Goal: Information Seeking & Learning: Check status

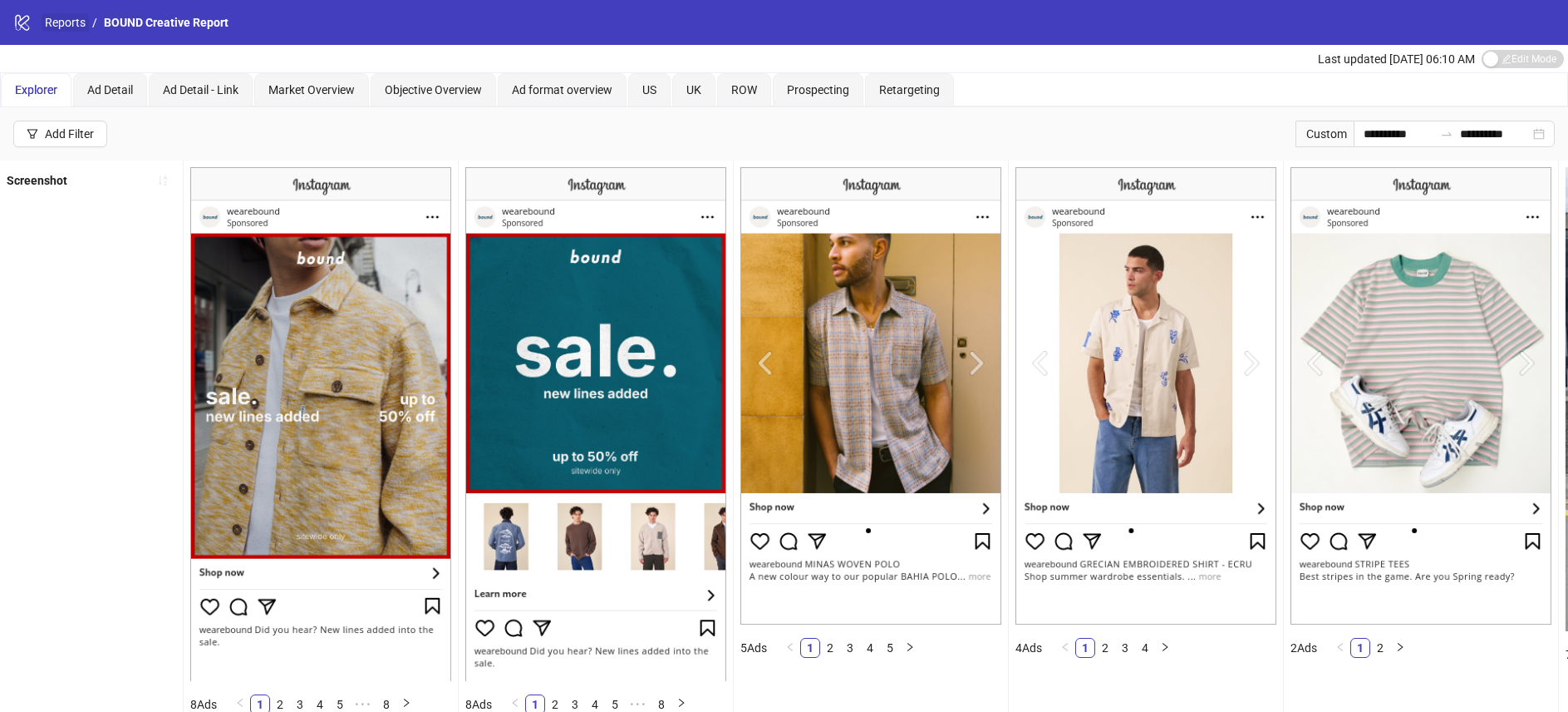
click at [67, 22] on link "Reports" at bounding box center [65, 22] width 47 height 19
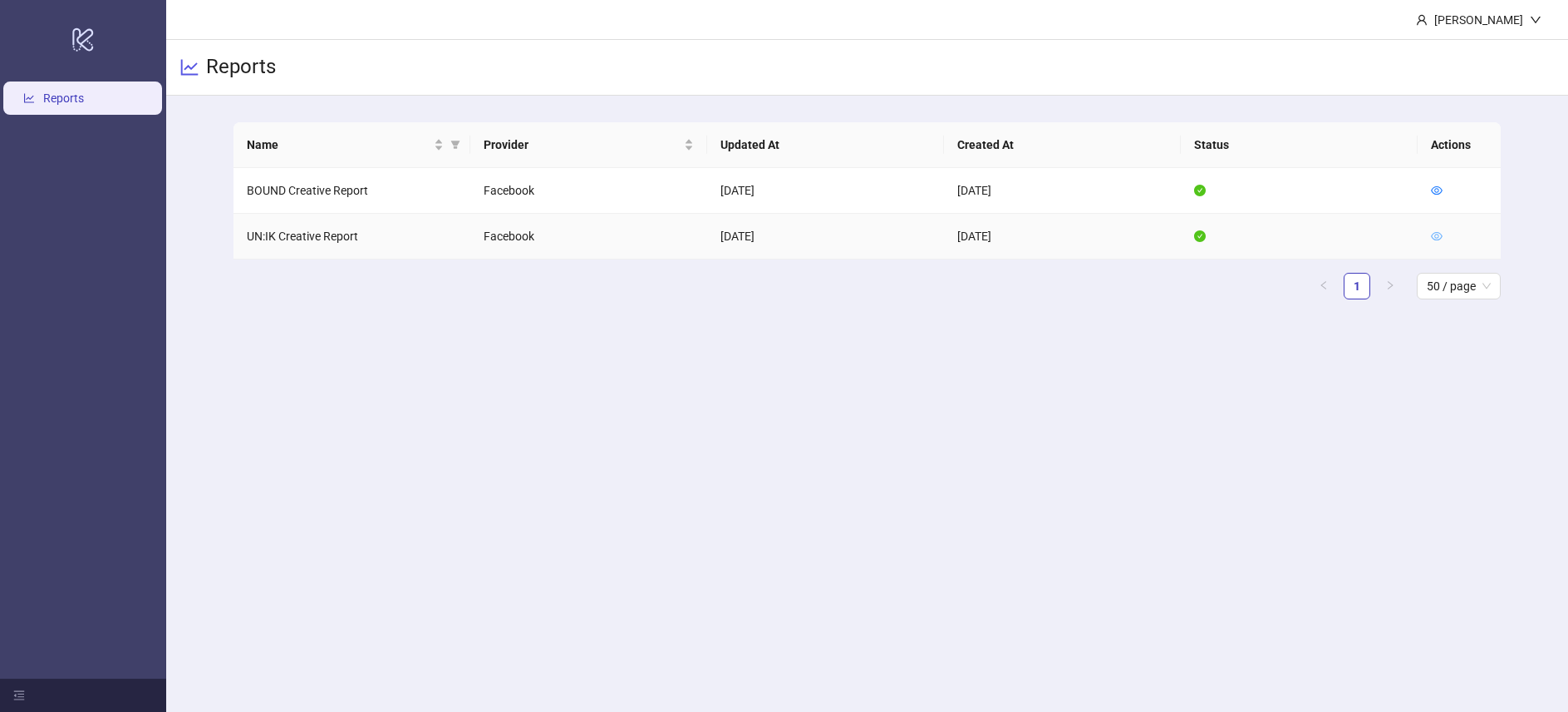
click at [1438, 235] on icon "eye" at bounding box center [1437, 235] width 12 height 8
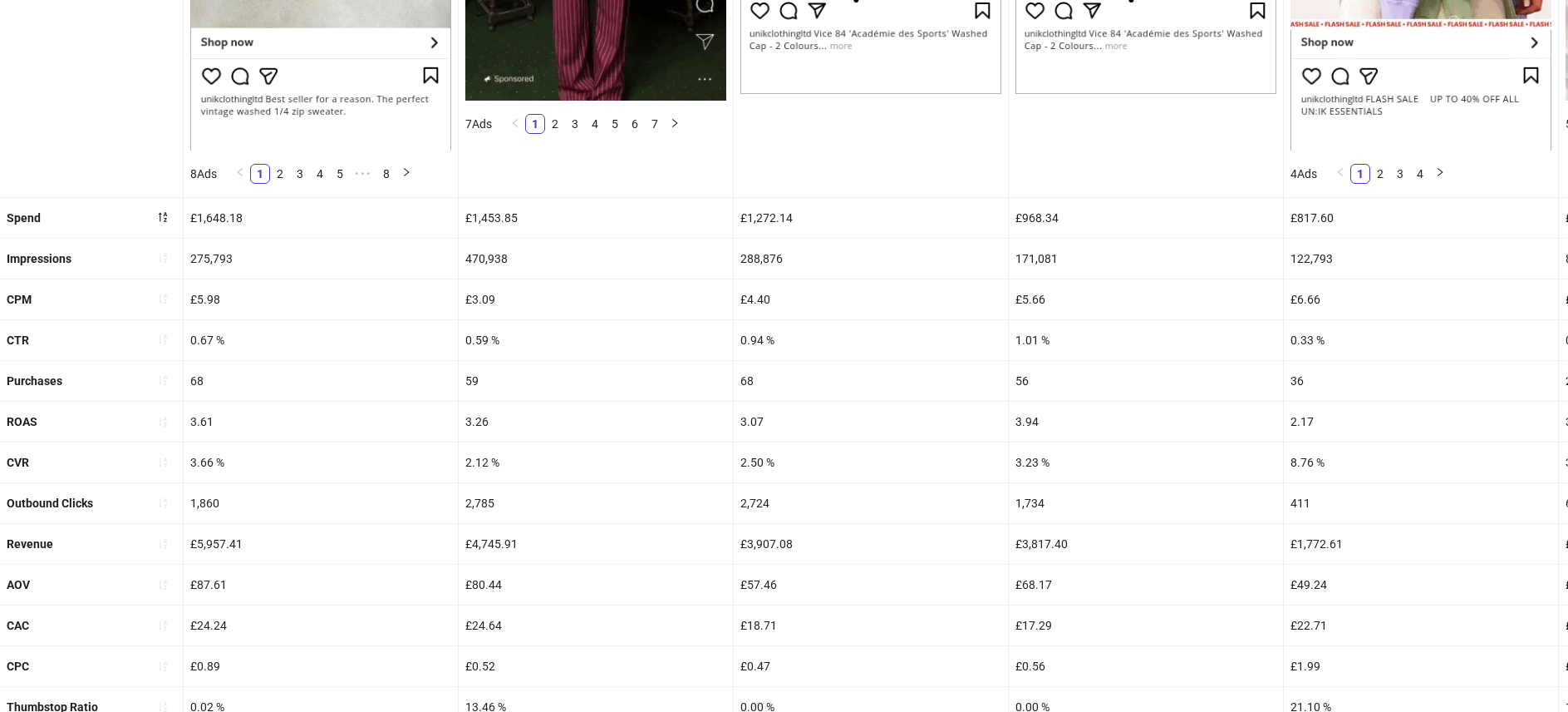
scroll to position [654, 0]
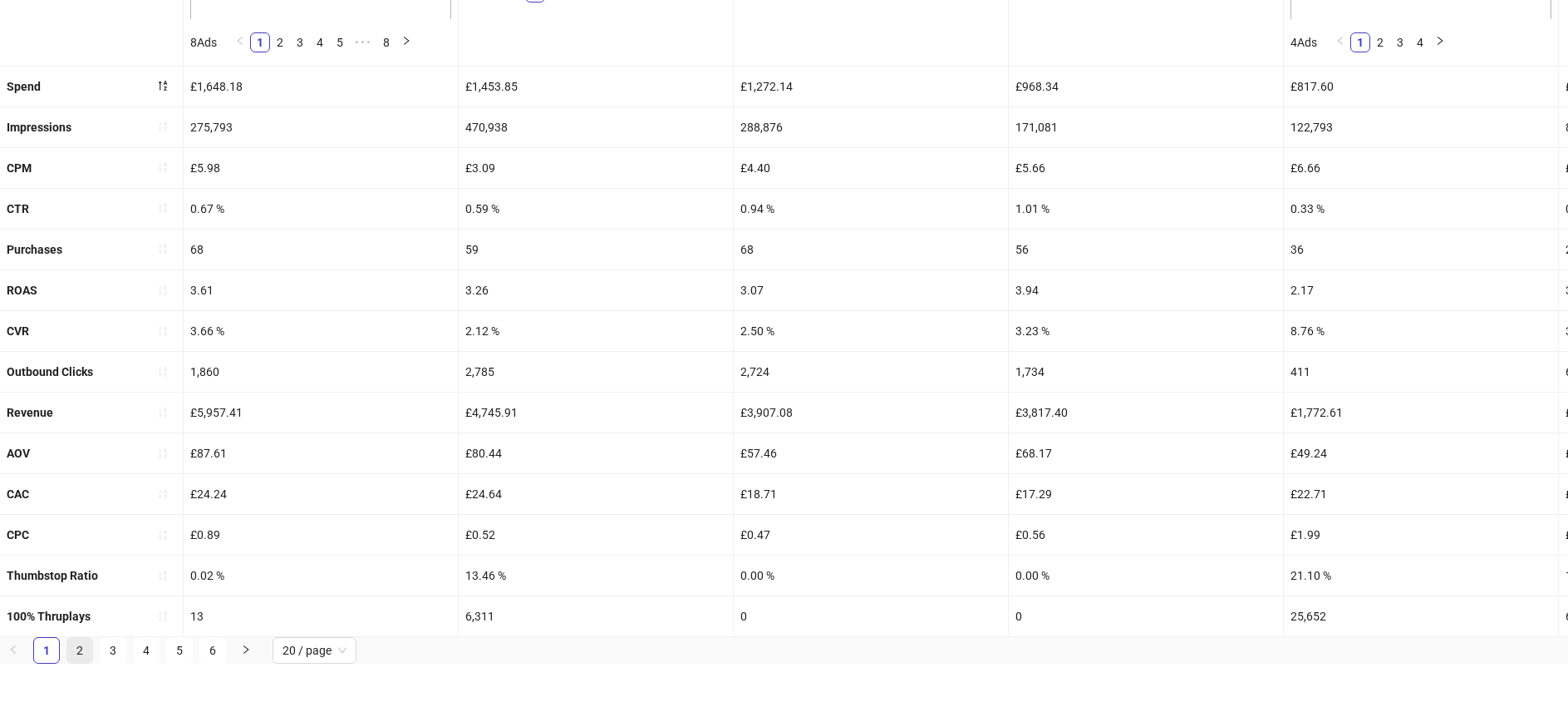
click at [81, 686] on link "2" at bounding box center [80, 699] width 25 height 25
click at [48, 686] on link "1" at bounding box center [46, 699] width 25 height 25
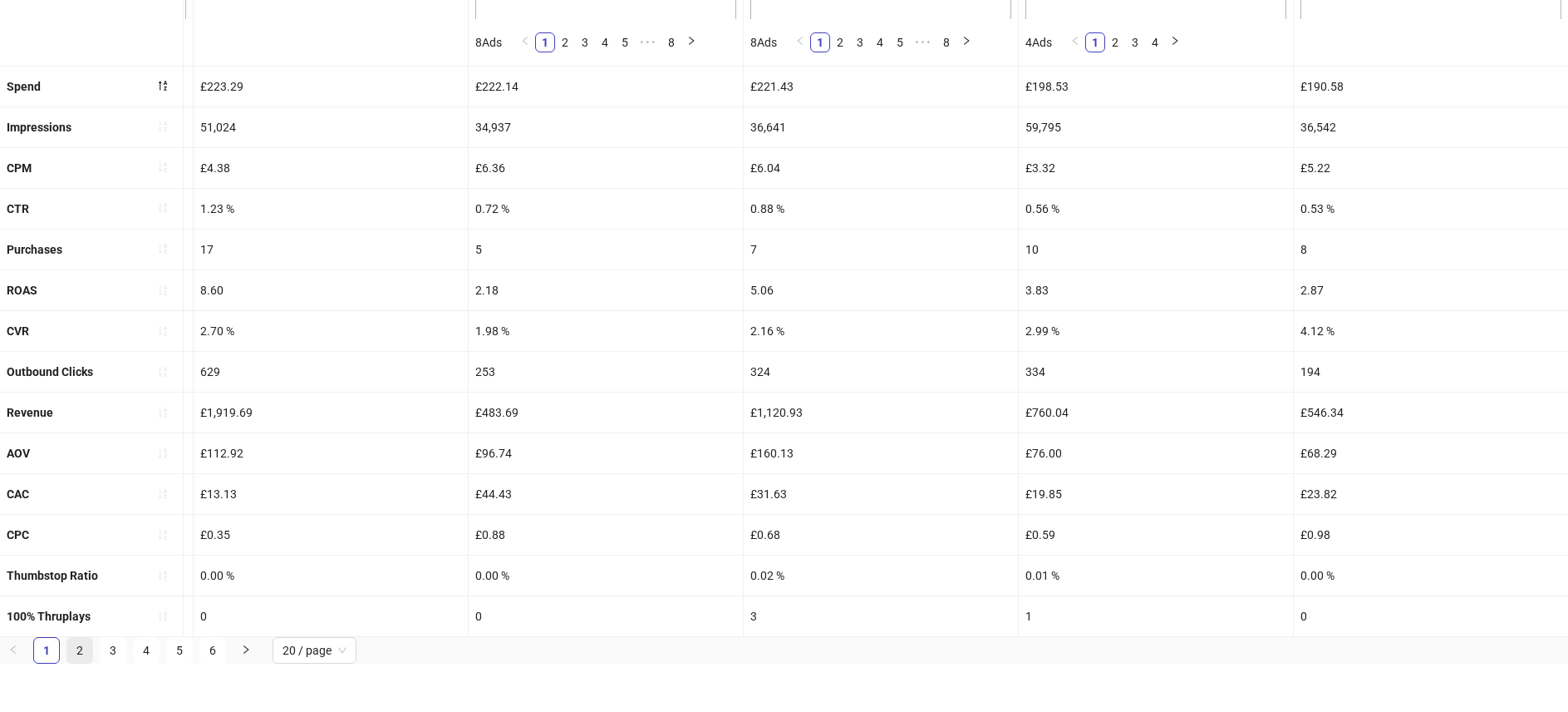
click at [76, 686] on link "2" at bounding box center [80, 699] width 25 height 25
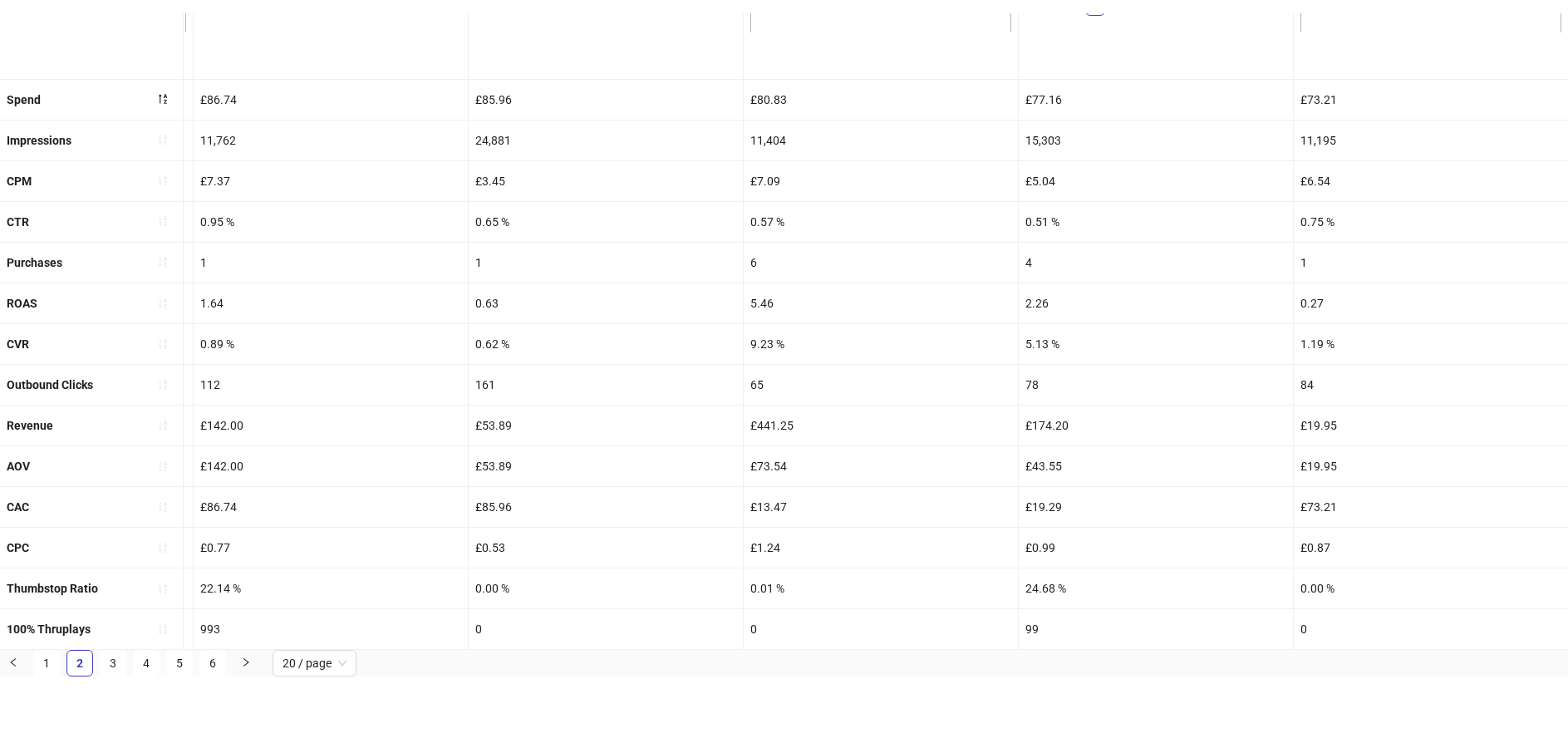
scroll to position [627, 0]
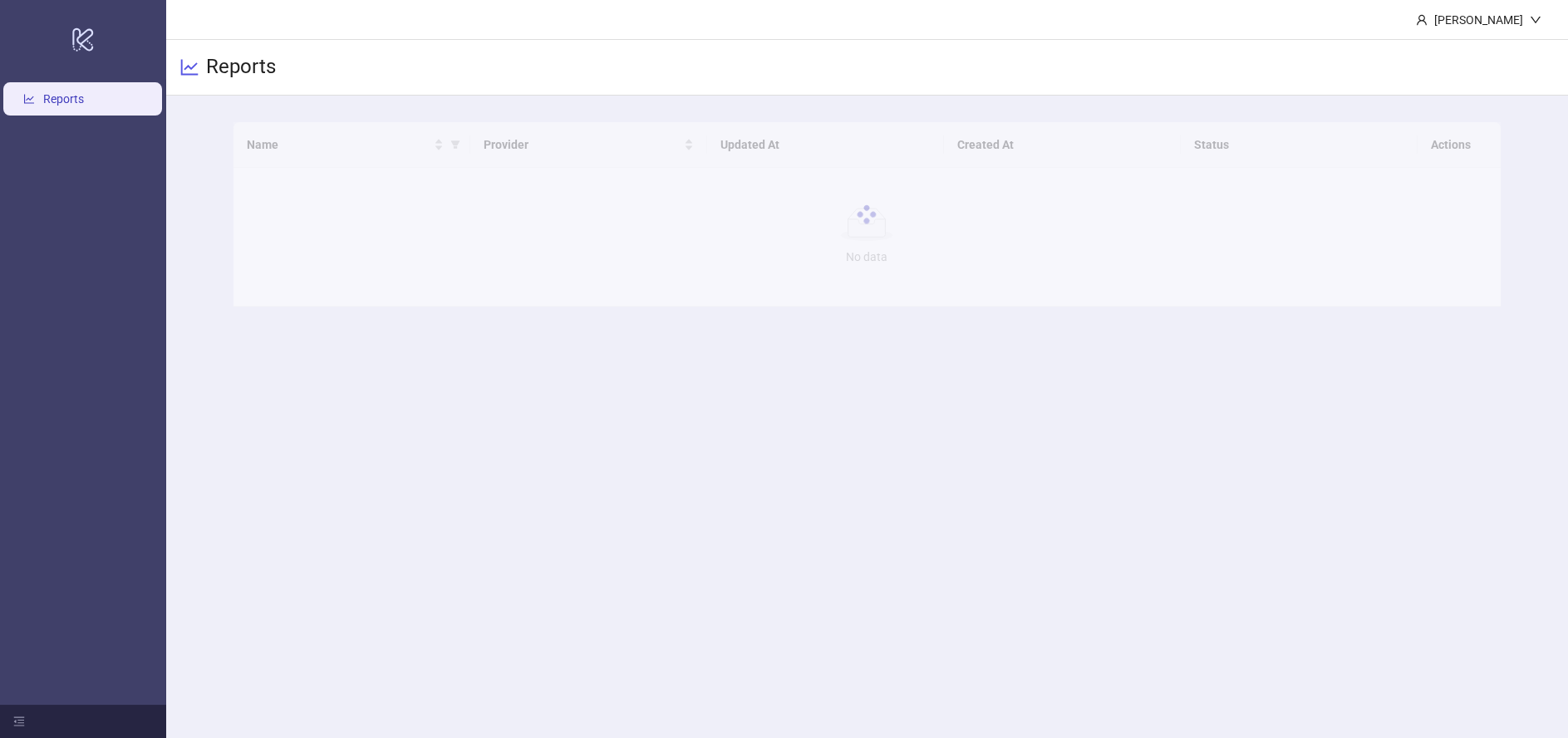
scroll to position [48, 0]
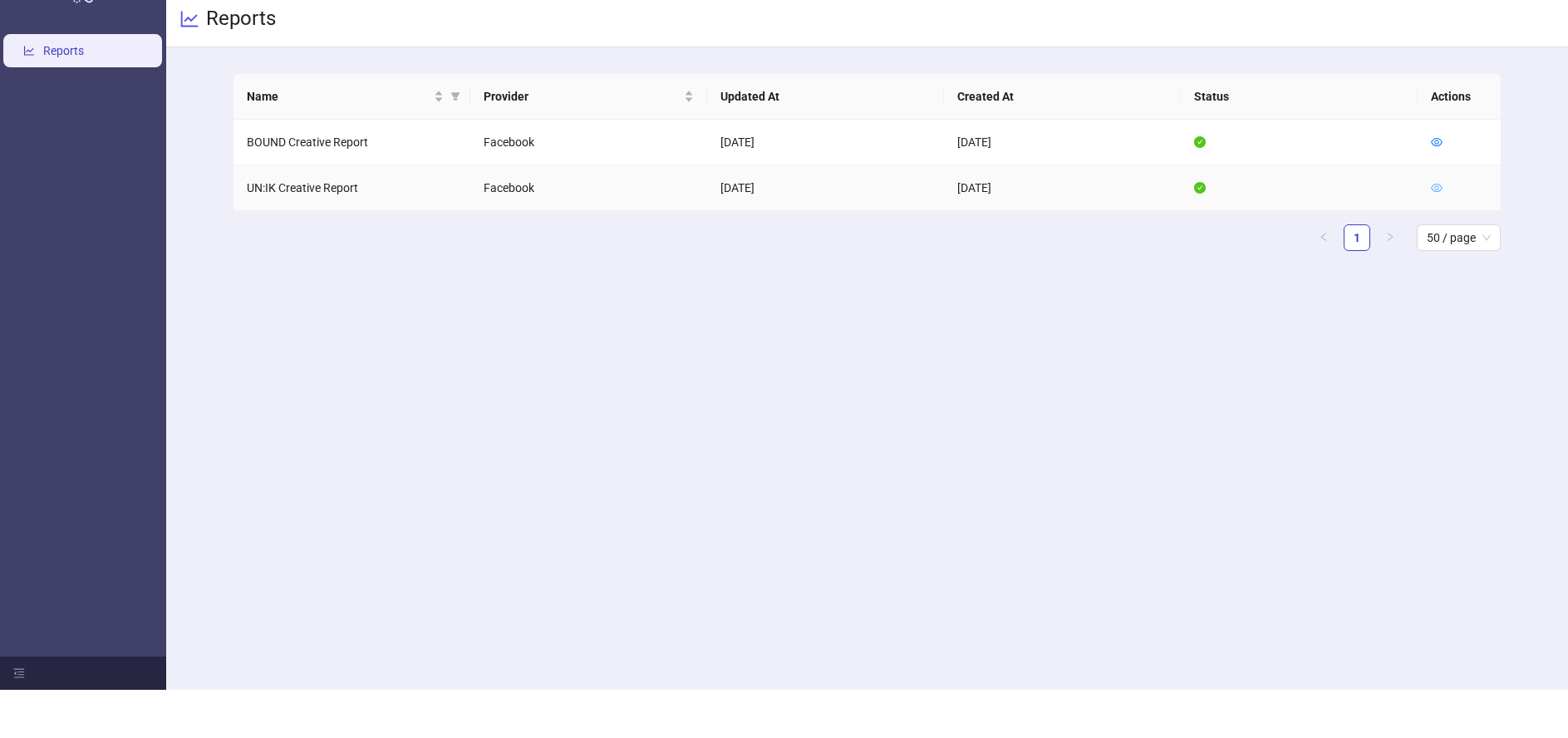
click at [1437, 230] on icon "eye" at bounding box center [1437, 235] width 12 height 12
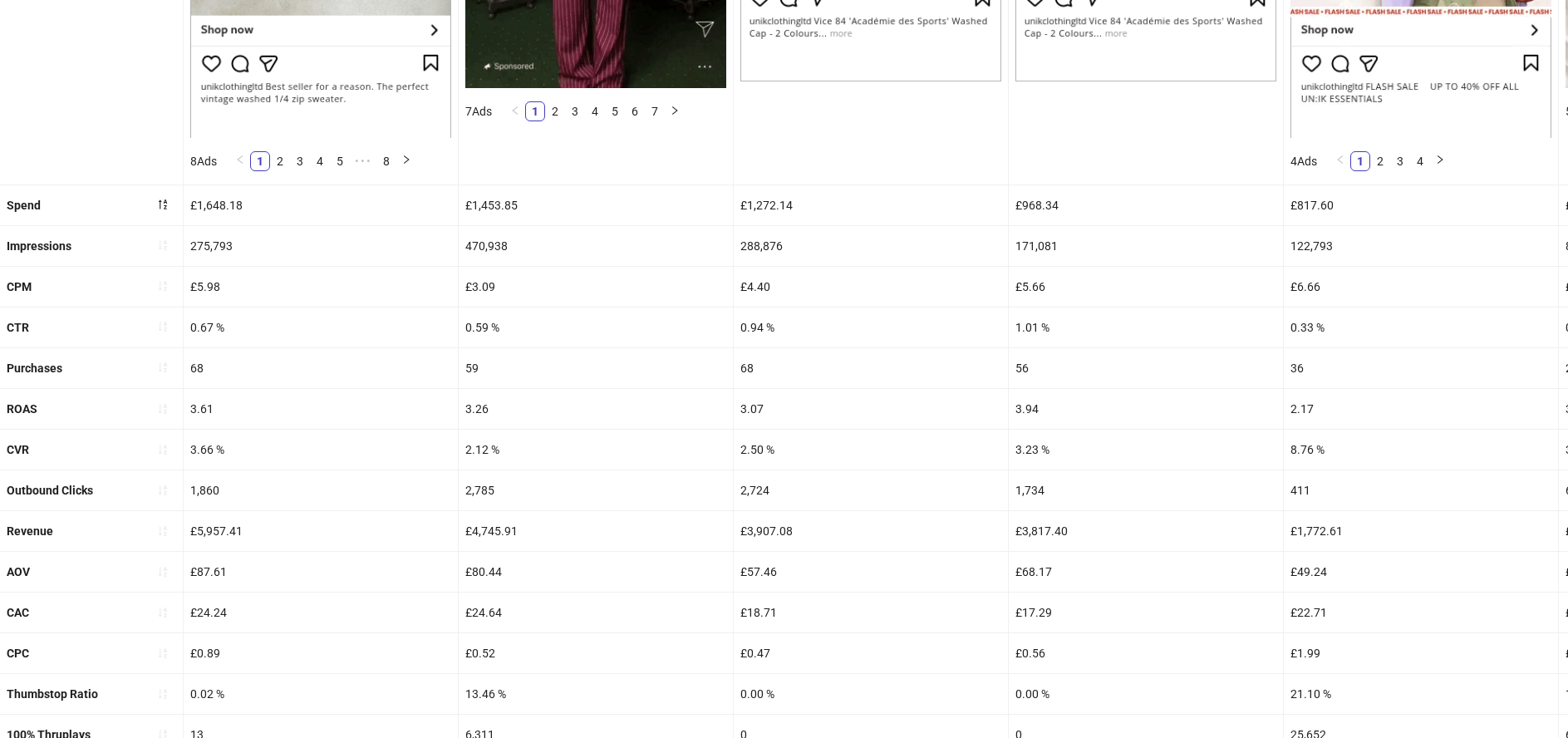
scroll to position [627, 0]
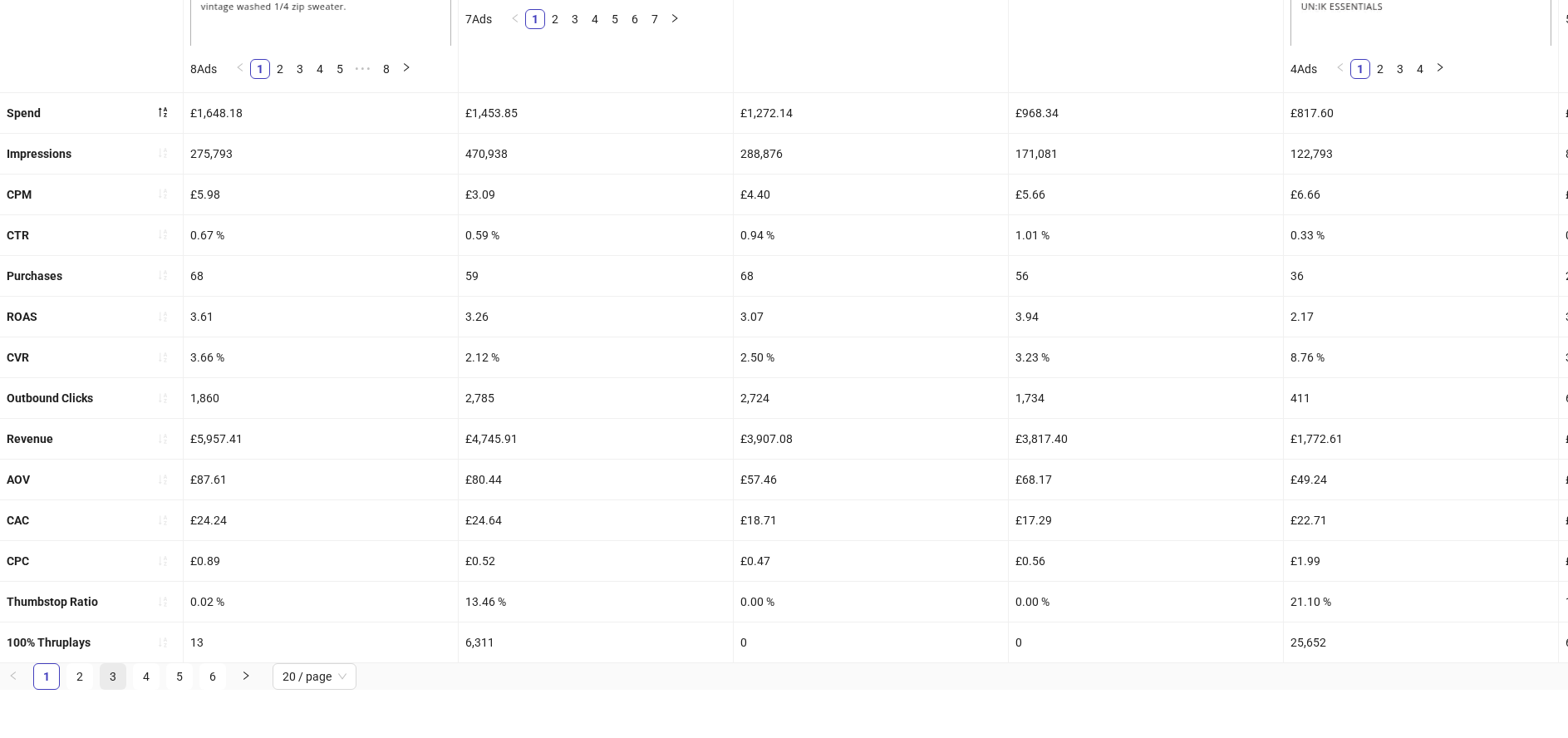
click at [109, 712] on link "3" at bounding box center [113, 725] width 25 height 25
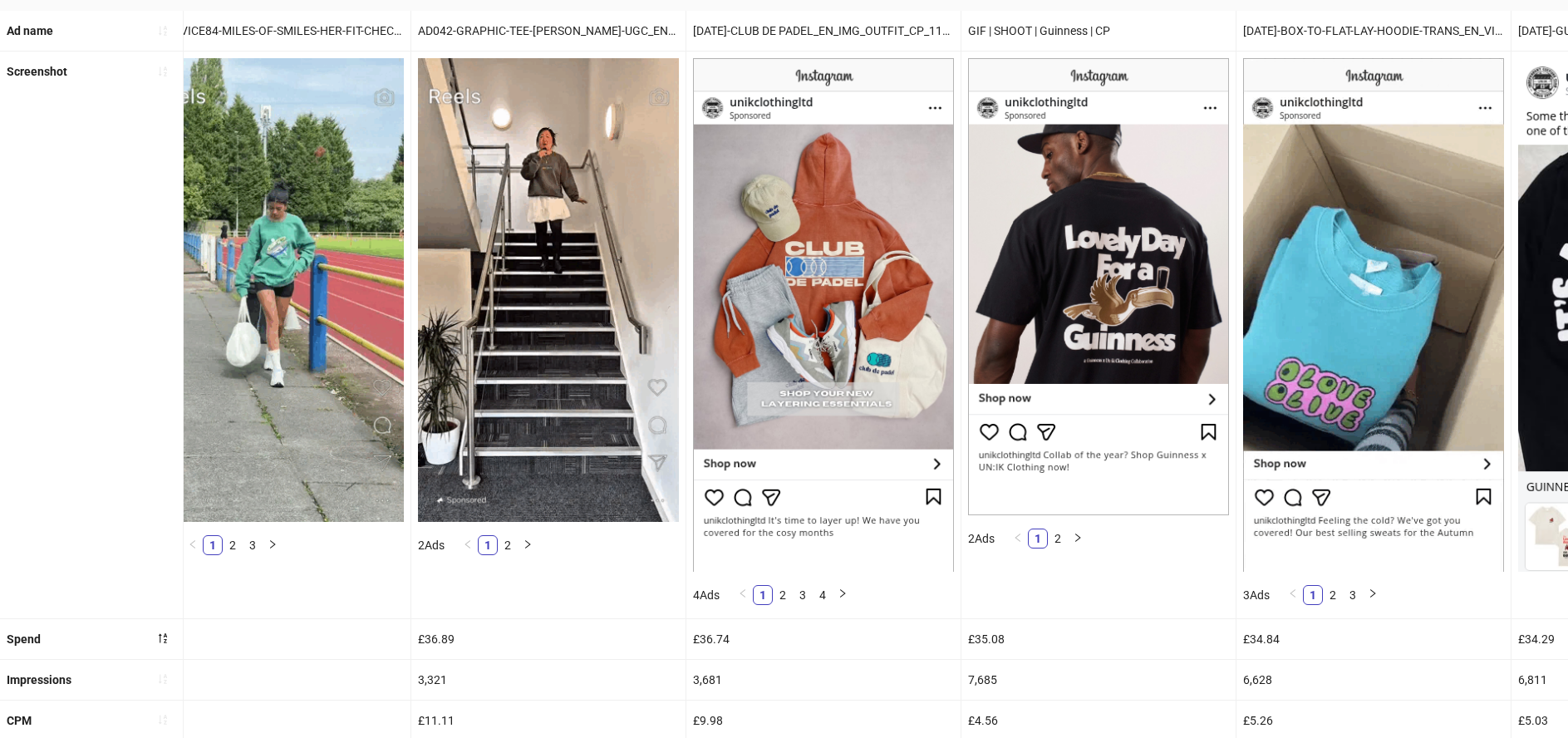
scroll to position [0, 3067]
